Goal: Information Seeking & Learning: Learn about a topic

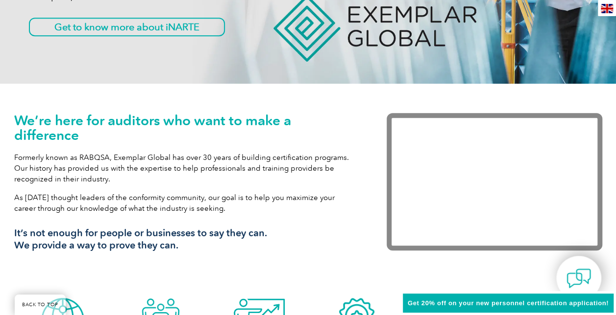
scroll to position [245, 0]
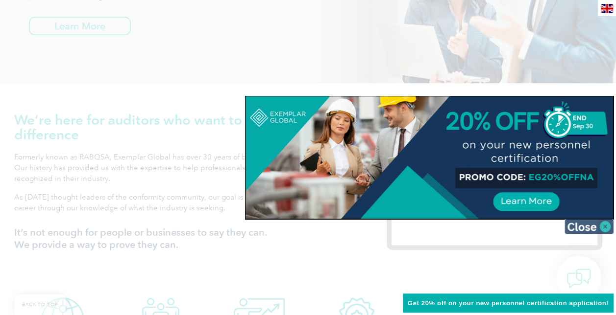
click at [608, 229] on img at bounding box center [588, 226] width 49 height 15
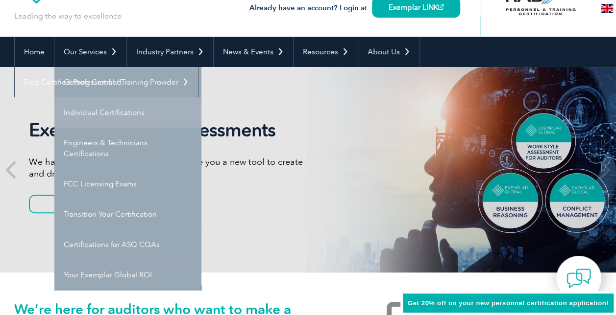
scroll to position [56, 0]
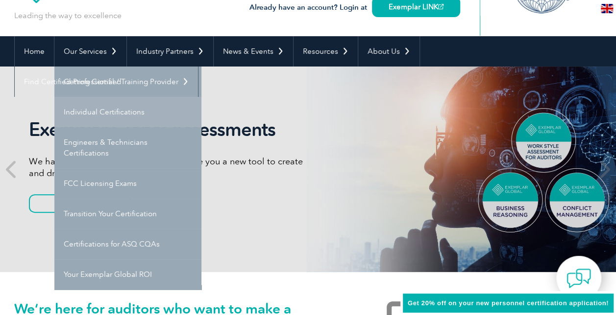
click at [104, 107] on link "Individual Certifications" at bounding box center [127, 112] width 147 height 30
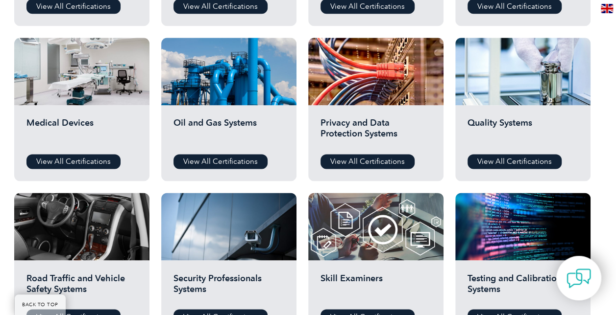
scroll to position [645, 0]
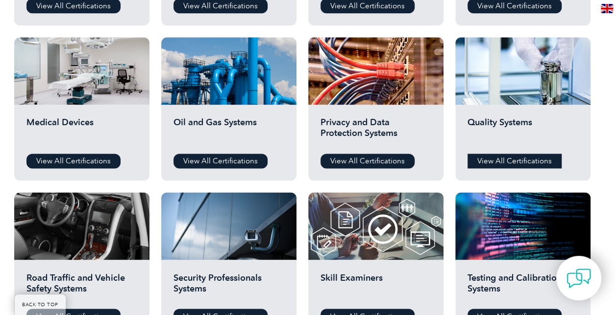
click at [503, 166] on link "View All Certifications" at bounding box center [514, 161] width 94 height 15
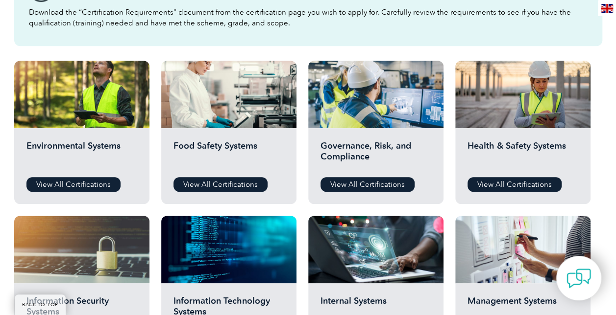
scroll to position [310, 0]
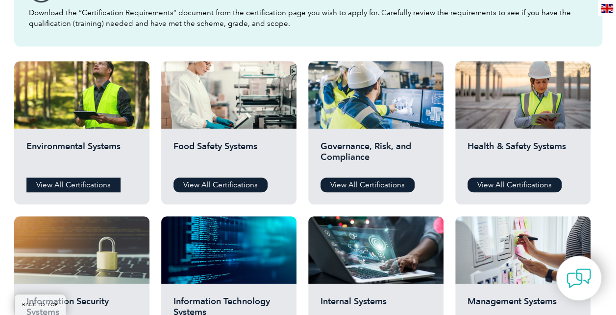
click at [73, 184] on link "View All Certifications" at bounding box center [73, 185] width 94 height 15
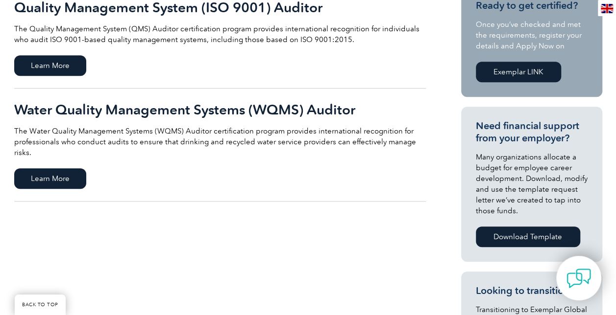
scroll to position [264, 0]
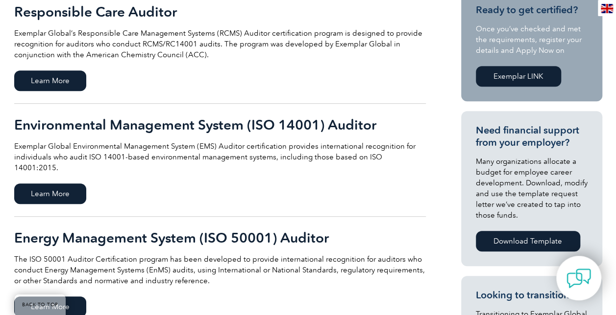
scroll to position [208, 0]
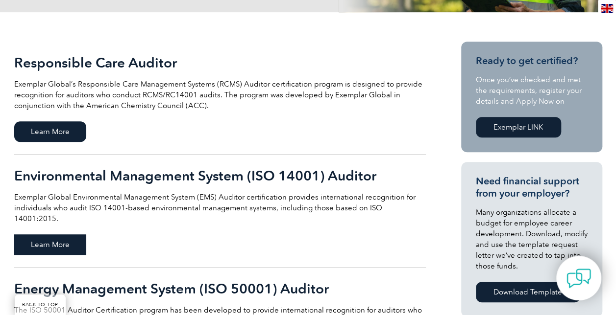
click at [59, 235] on span "Learn More" at bounding box center [50, 245] width 72 height 21
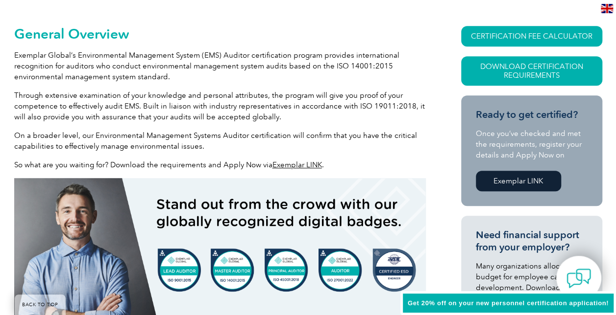
scroll to position [375, 0]
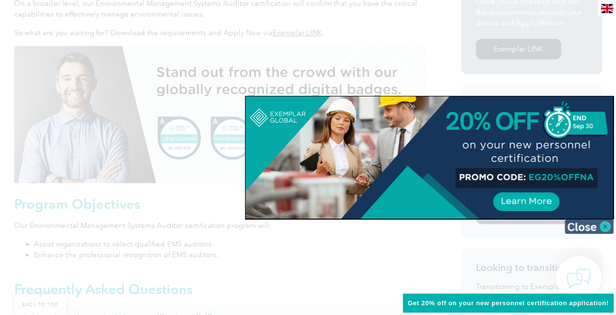
click at [601, 226] on img at bounding box center [588, 226] width 49 height 15
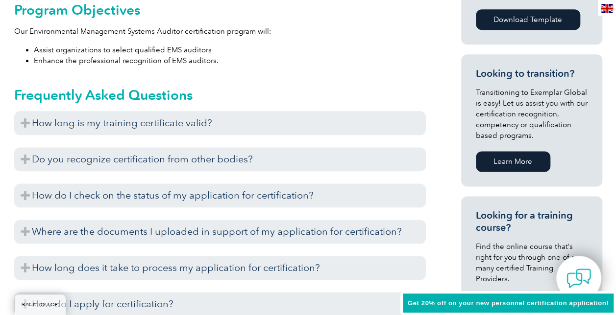
scroll to position [598, 0]
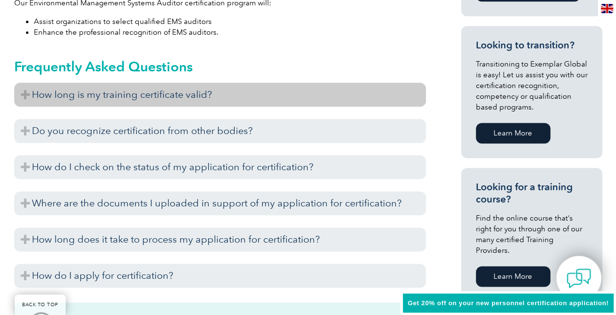
click at [46, 91] on h3 "How long is my training certificate valid?" at bounding box center [220, 95] width 412 height 24
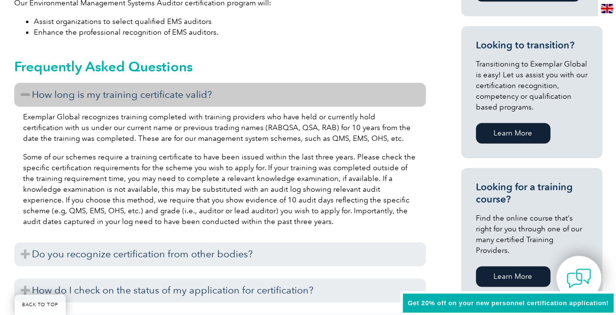
click at [47, 92] on h3 "How long is my training certificate valid?" at bounding box center [220, 95] width 412 height 24
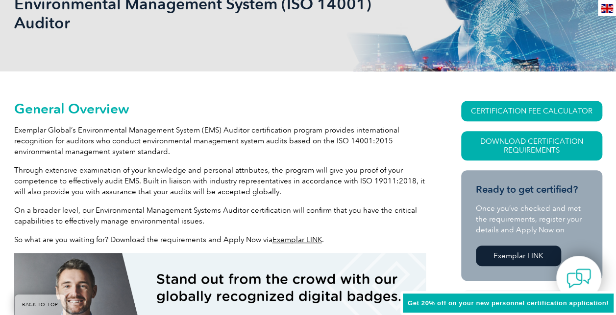
scroll to position [0, 0]
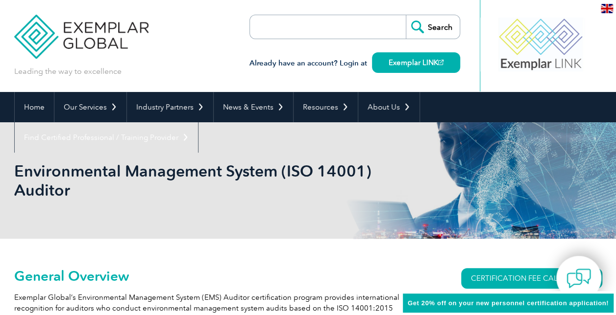
click at [2, 104] on div "Home Our Services Getting Certified Individual Certifications Engineers & Techn…" at bounding box center [308, 107] width 616 height 30
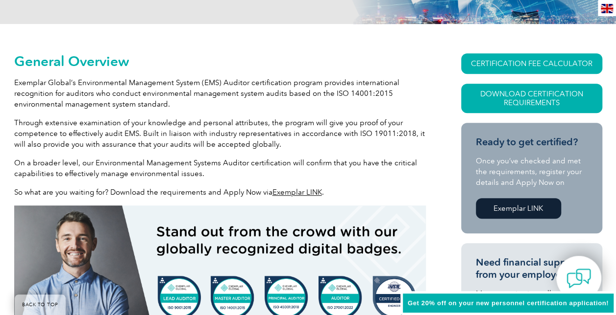
scroll to position [186, 0]
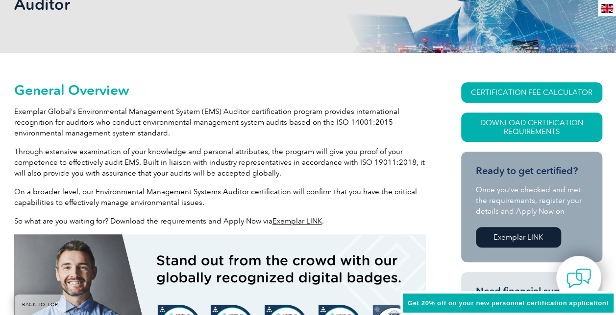
click at [500, 229] on link "Exemplar LINK" at bounding box center [518, 237] width 85 height 21
